Goal: Task Accomplishment & Management: Use online tool/utility

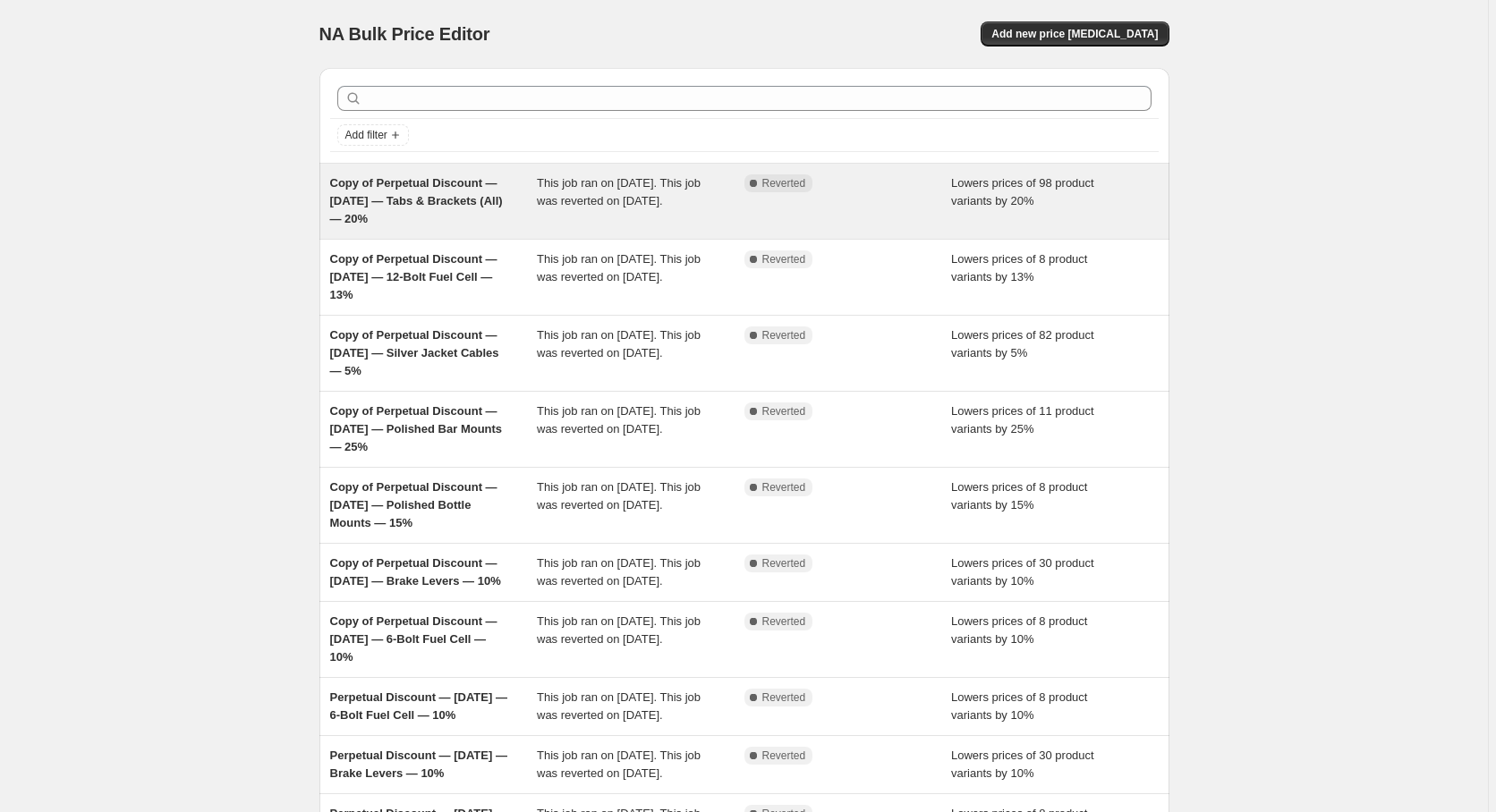
click at [448, 191] on span "Copy of Perpetual Discount — 1/3/25 — Tabs & Brackets (All) — 20%" at bounding box center [416, 200] width 172 height 49
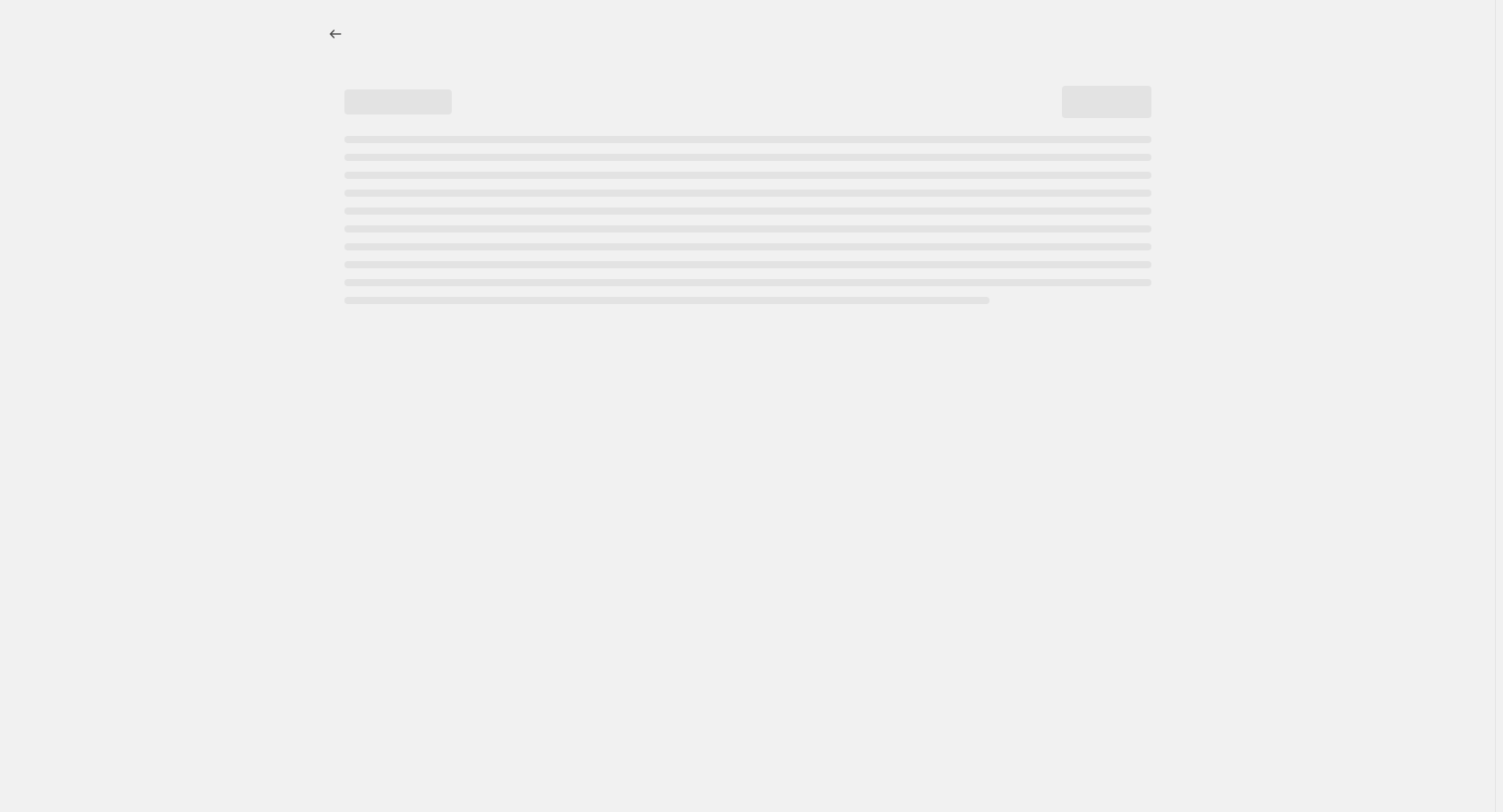
select select "percentage"
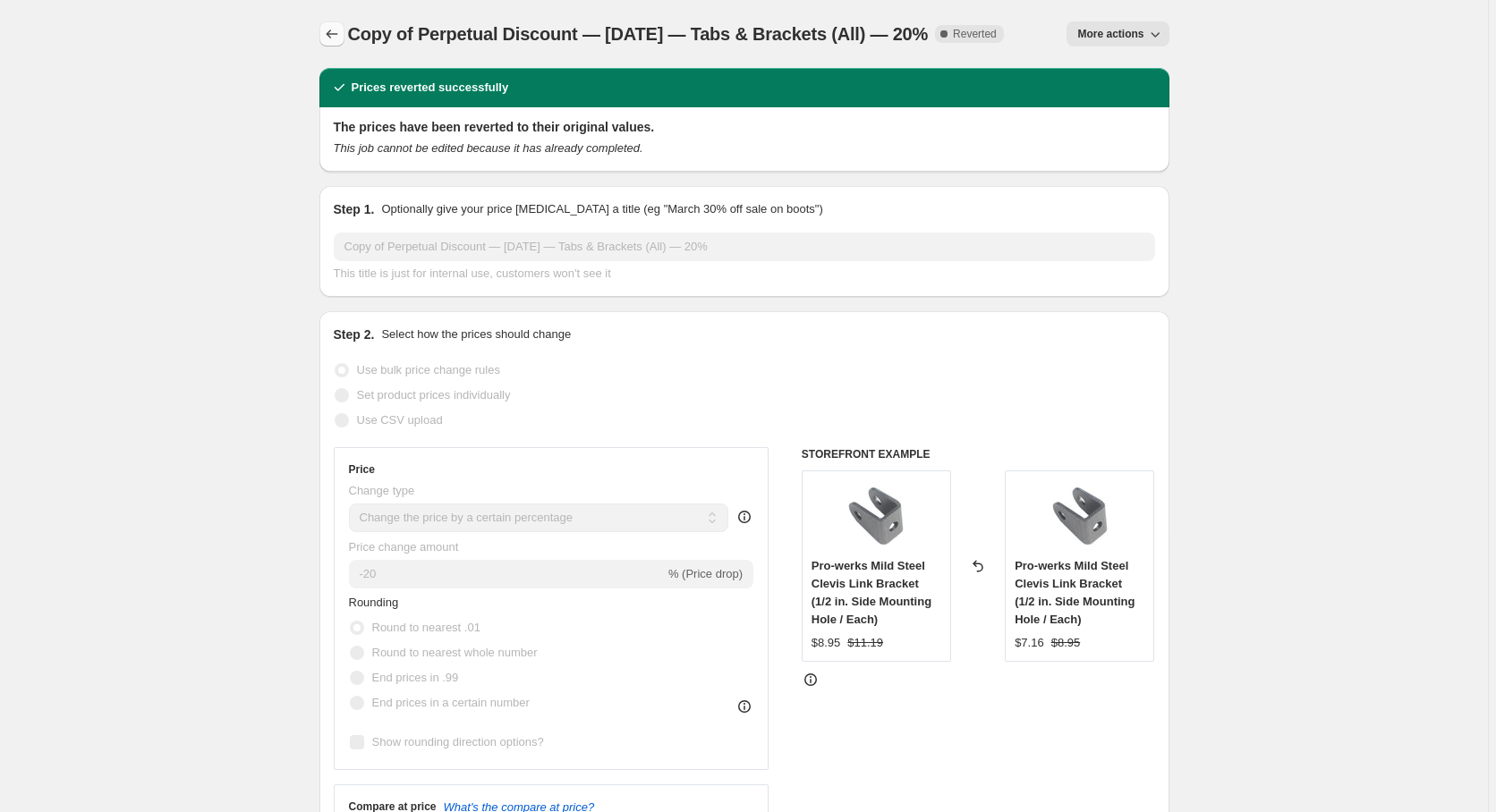
click at [334, 38] on icon "Price change jobs" at bounding box center [331, 34] width 18 height 18
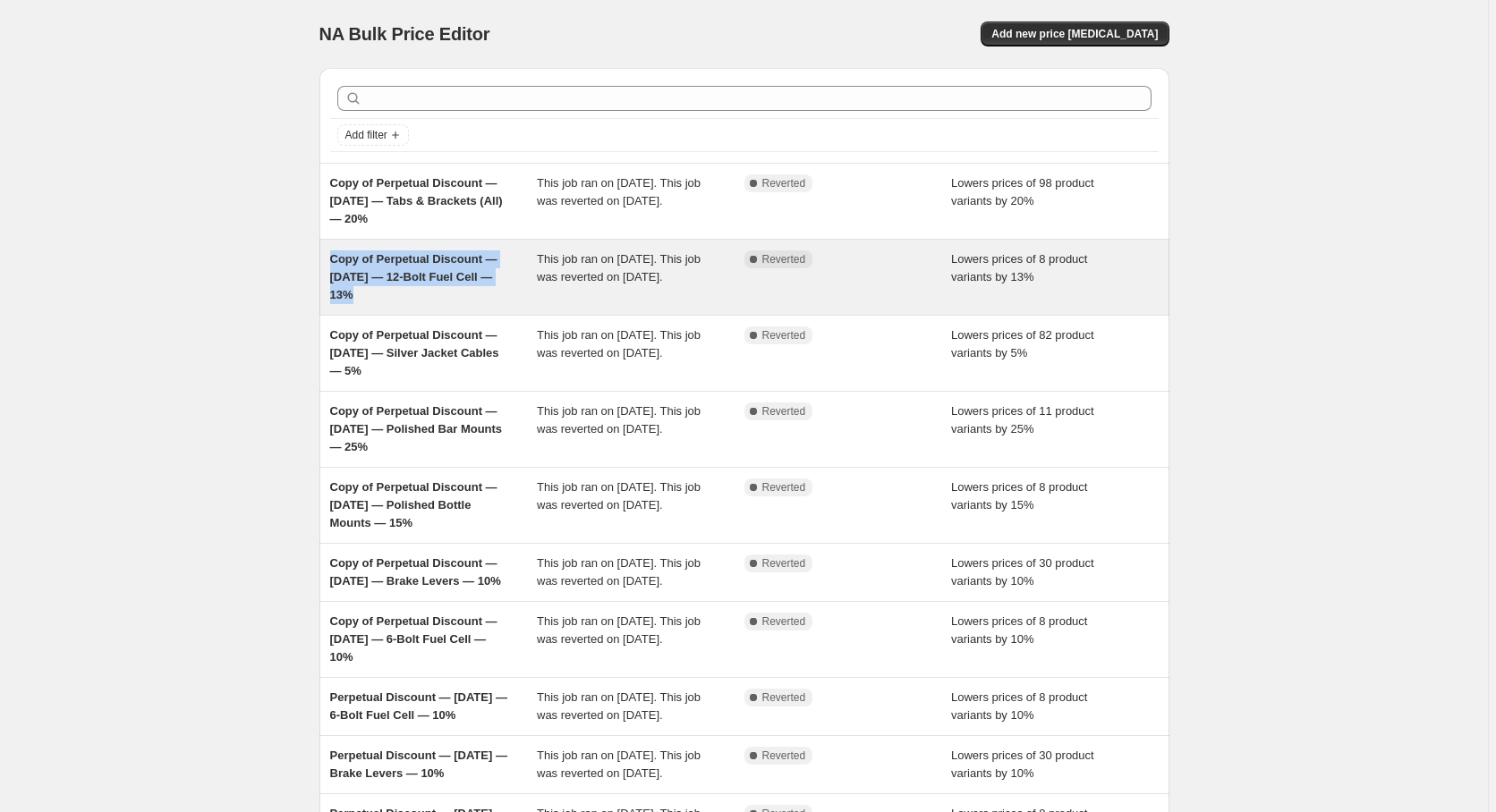
drag, startPoint x: 372, startPoint y: 306, endPoint x: 332, endPoint y: 257, distance: 63.3
click at [332, 257] on div "Copy of Perpetual Discount — 1/3/25 — 12-Bolt Fuel Cell — 13% This job ran on S…" at bounding box center [745, 277] width 850 height 75
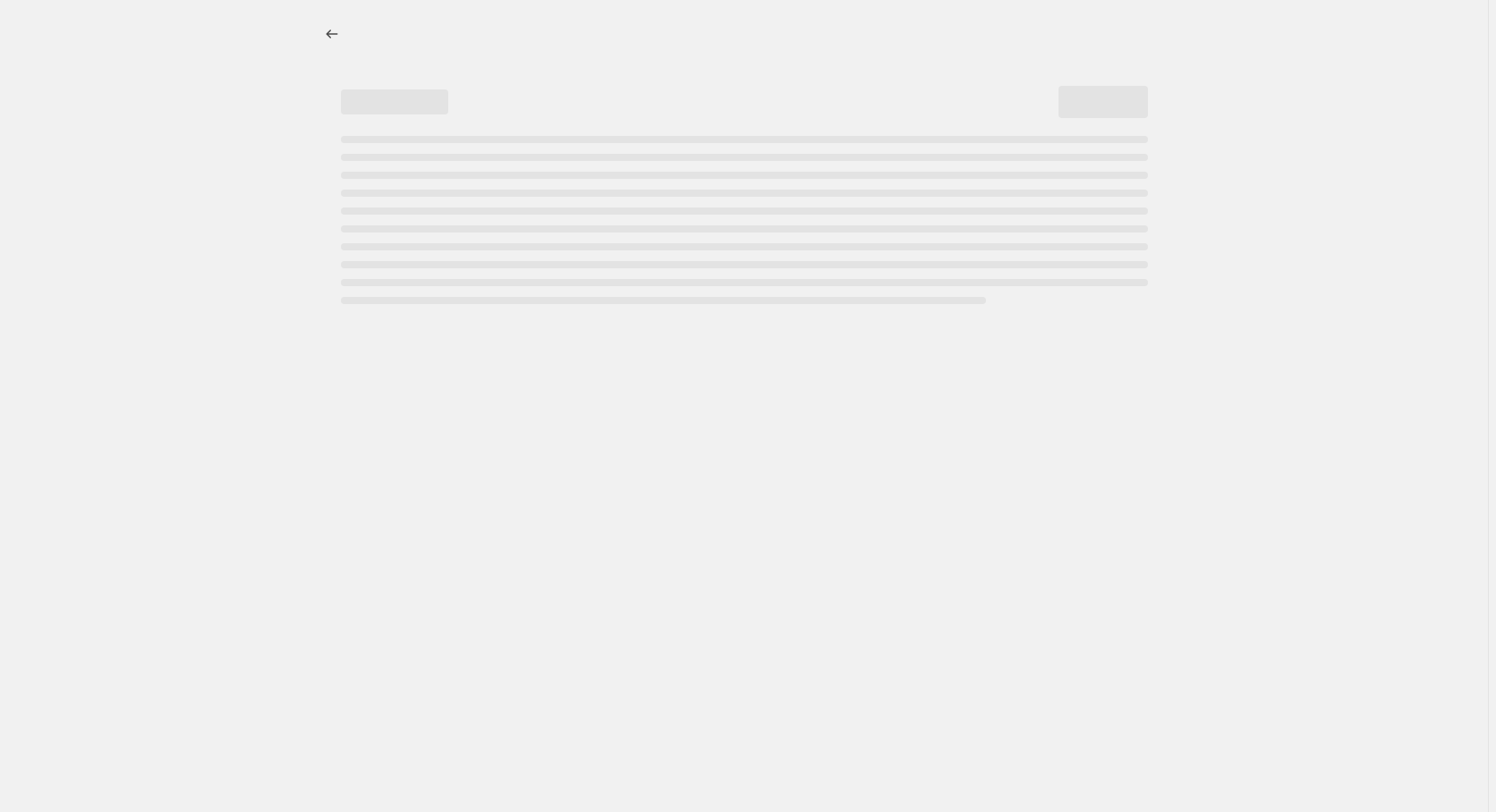
select select "percentage"
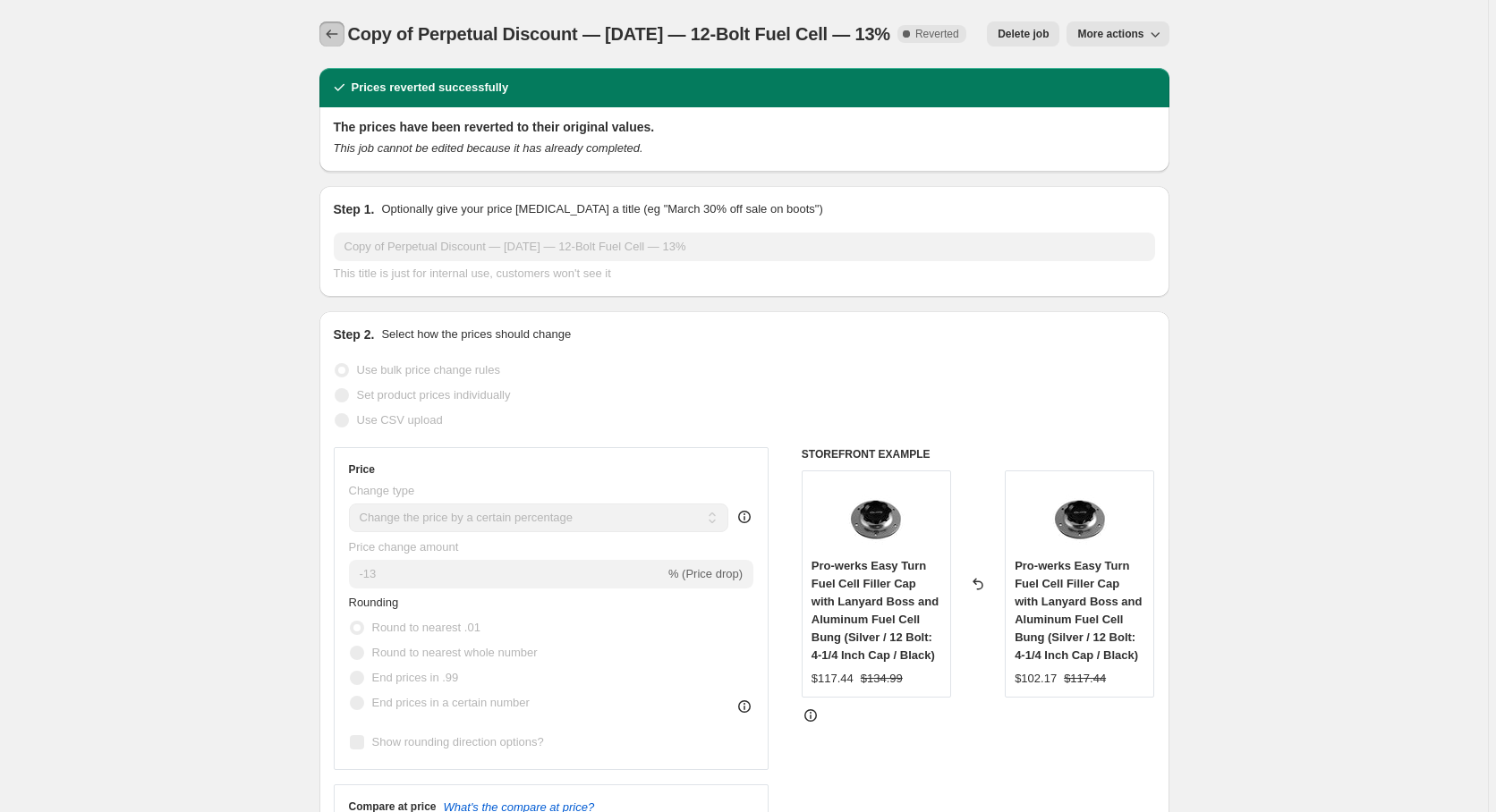
click at [332, 32] on icon "Price change jobs" at bounding box center [331, 34] width 12 height 9
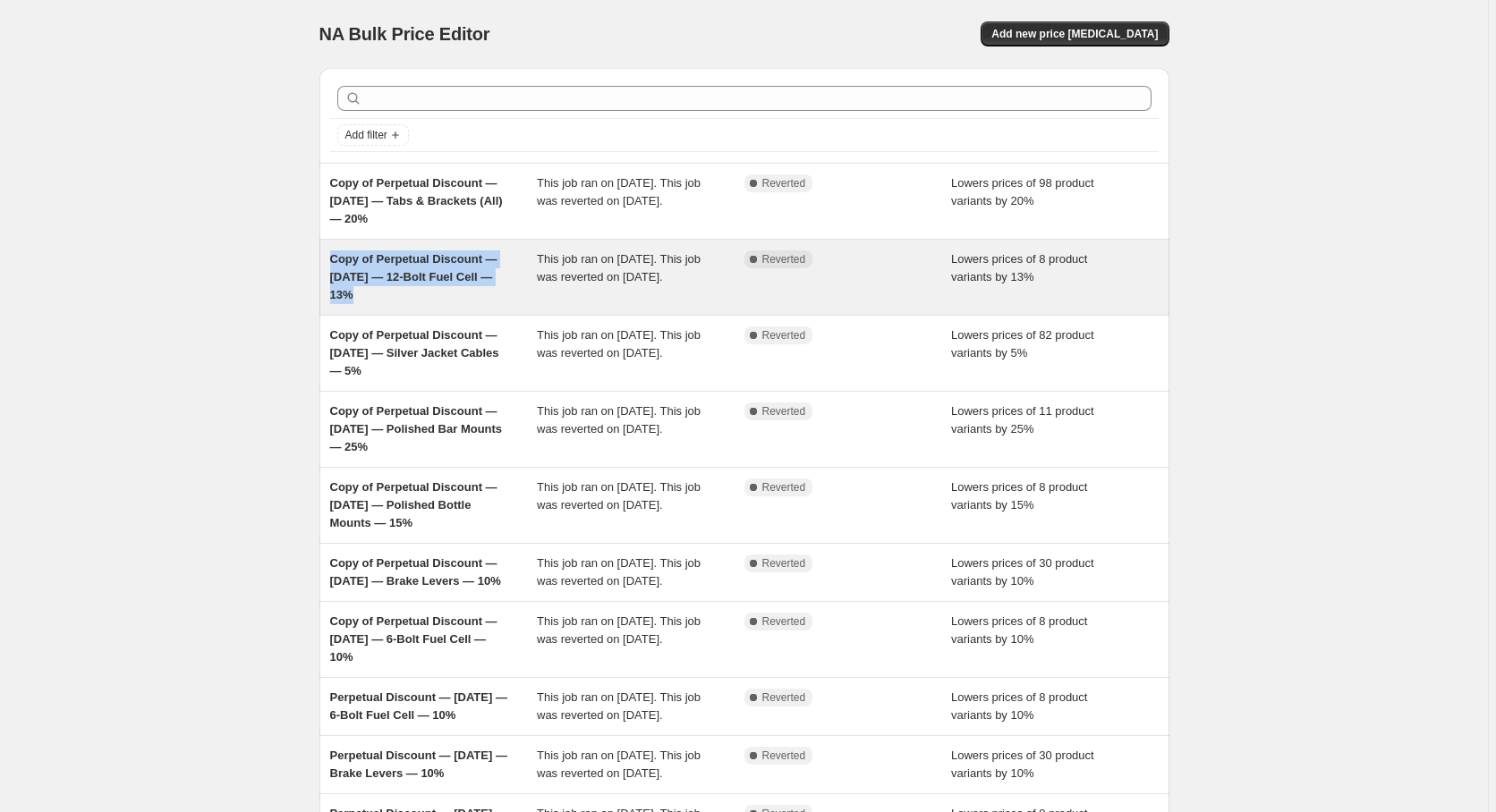
drag, startPoint x: 332, startPoint y: 258, endPoint x: 377, endPoint y: 292, distance: 56.4
click at [377, 292] on div "Copy of Perpetual Discount — 1/3/25 — 12-Bolt Fuel Cell — 13% This job ran on S…" at bounding box center [745, 277] width 850 height 75
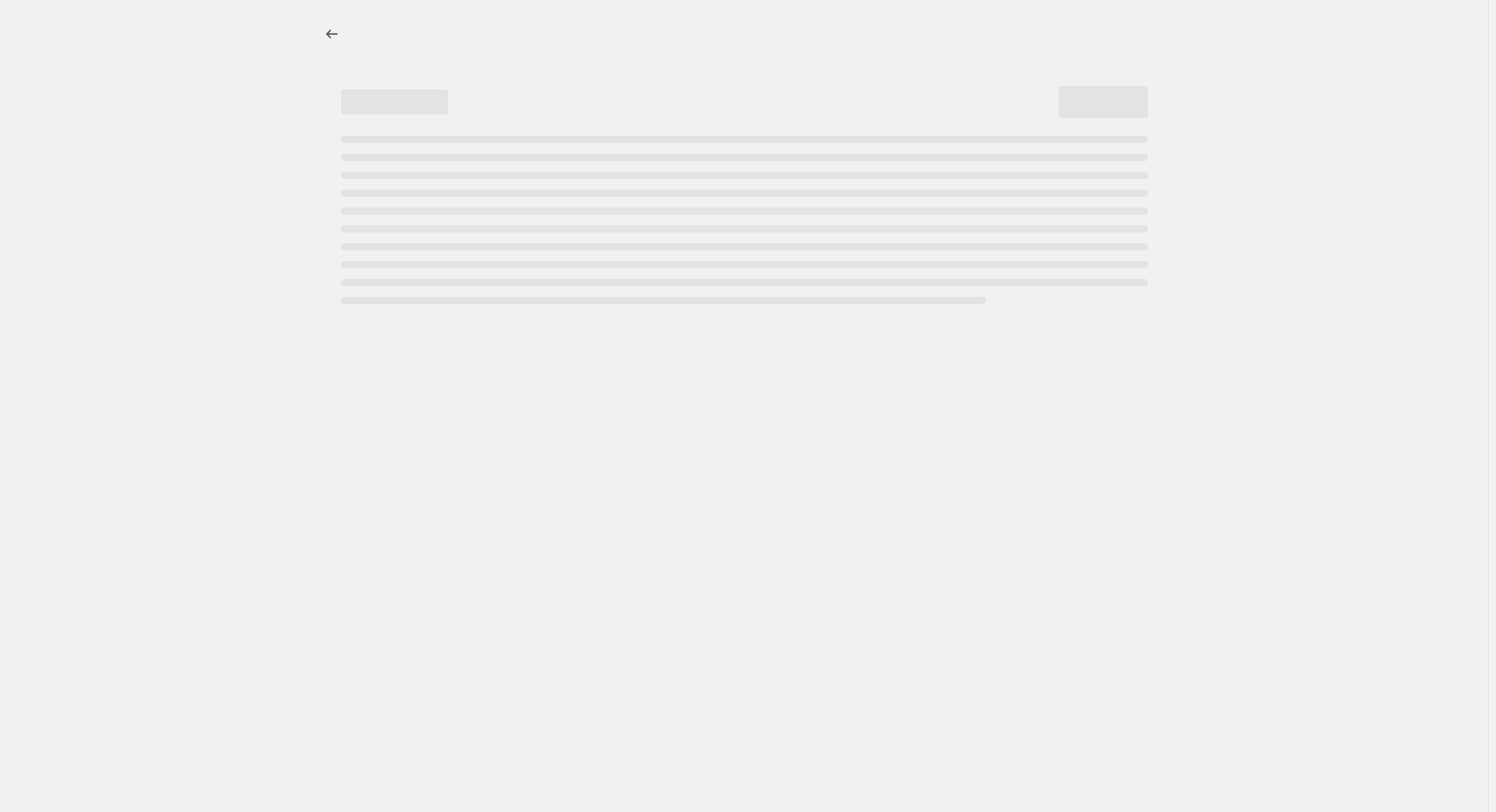
select select "percentage"
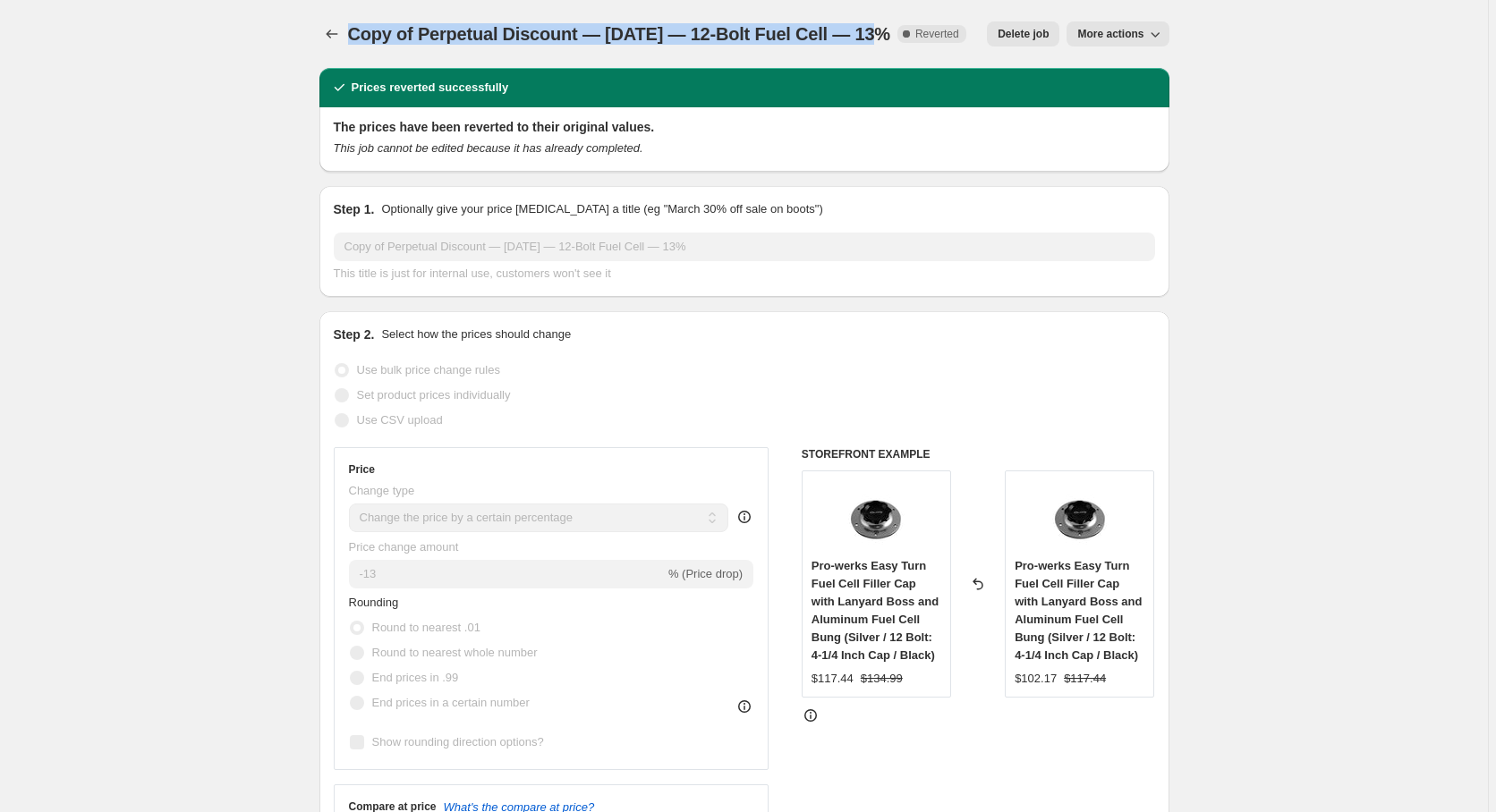
drag, startPoint x: 351, startPoint y: 37, endPoint x: 875, endPoint y: 60, distance: 524.5
click at [875, 60] on div "Copy of Perpetual Discount — 1/3/25 — 12-Bolt Fuel Cell — 13%. This page is rea…" at bounding box center [745, 34] width 850 height 68
drag, startPoint x: 879, startPoint y: 34, endPoint x: 335, endPoint y: 16, distance: 544.3
click at [335, 16] on div "Copy of Perpetual Discount — 1/3/25 — 12-Bolt Fuel Cell — 13%. This page is rea…" at bounding box center [745, 34] width 850 height 68
click at [1161, 37] on icon "button" at bounding box center [1155, 34] width 18 height 18
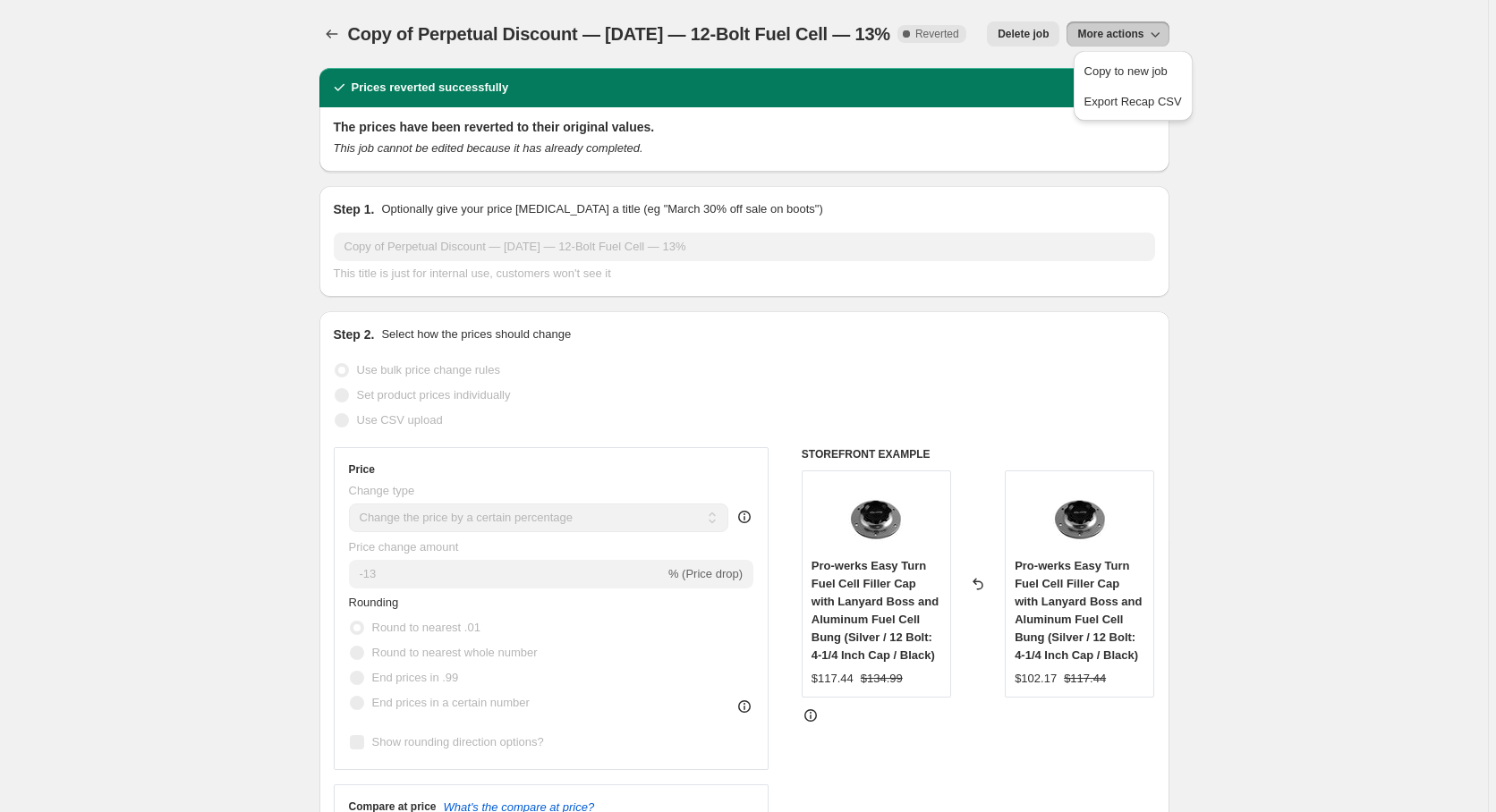
click at [333, 39] on icon "Price change jobs" at bounding box center [331, 34] width 18 height 18
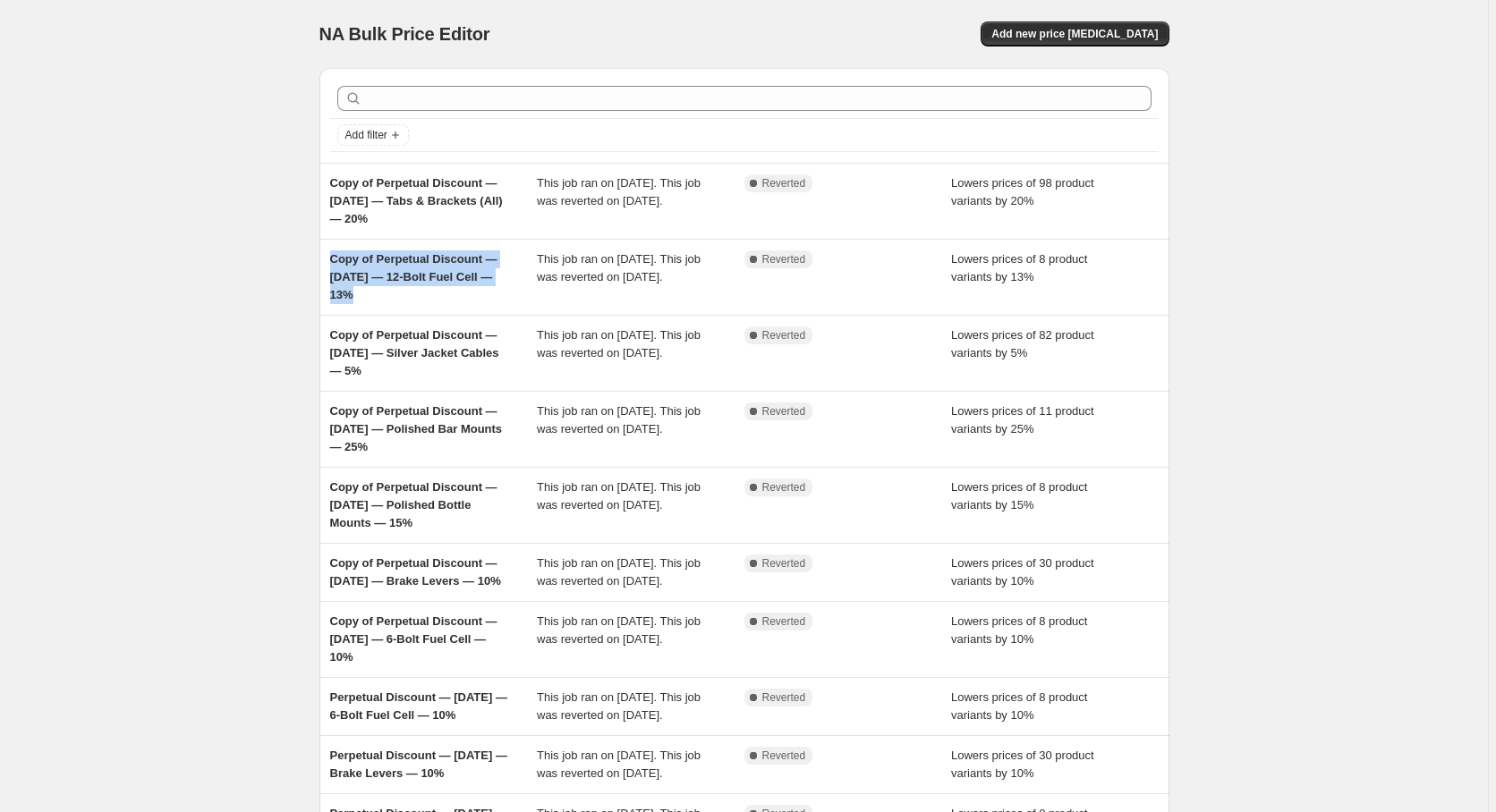
drag, startPoint x: 376, startPoint y: 299, endPoint x: 315, endPoint y: 256, distance: 74.6
click at [320, 256] on div "Copy of Perpetual Discount — 1/3/25 — 12-Bolt Fuel Cell — 13% This job ran on S…" at bounding box center [745, 277] width 850 height 75
copy span "Copy of Perpetual Discount — 1/3/25 — 12-Bolt Fuel Cell — 13%"
